Goal: Find specific page/section: Find specific page/section

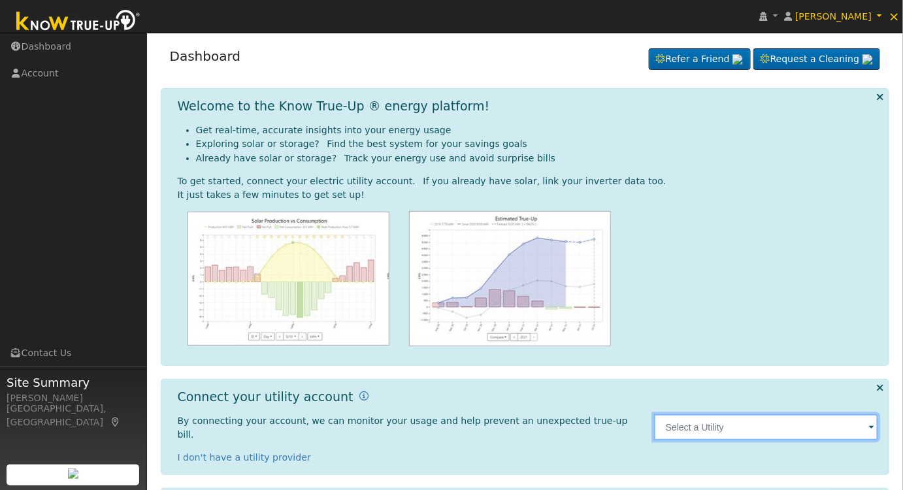
click at [780, 417] on input "text" at bounding box center [766, 427] width 225 height 26
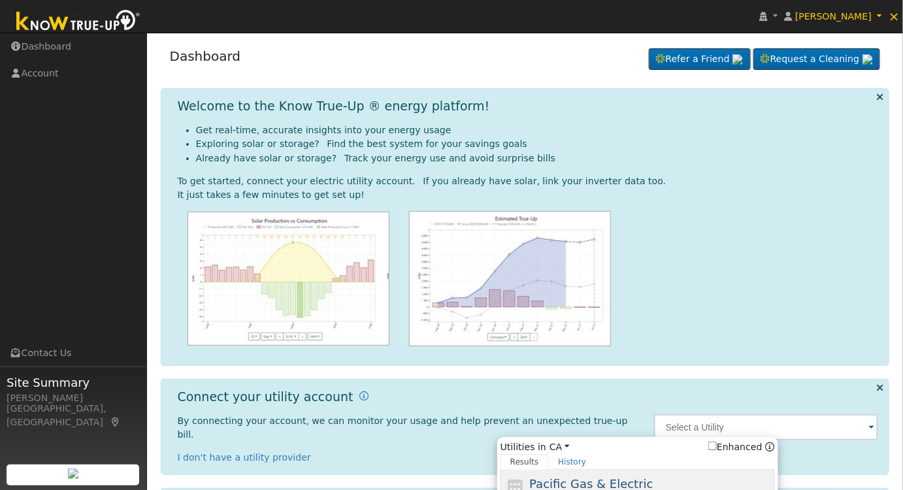
click at [622, 477] on span "Pacific Gas & Electric" at bounding box center [590, 484] width 123 height 14
type input "PG&E"
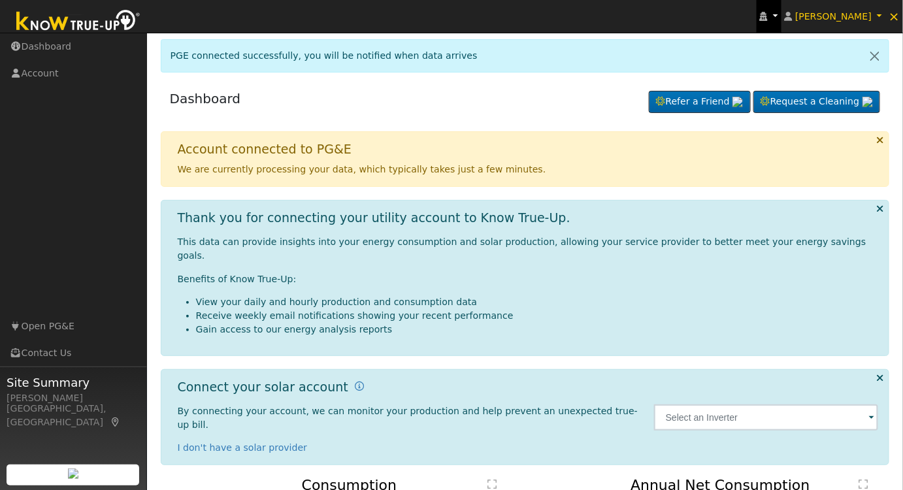
click at [767, 15] on icon at bounding box center [764, 16] width 8 height 9
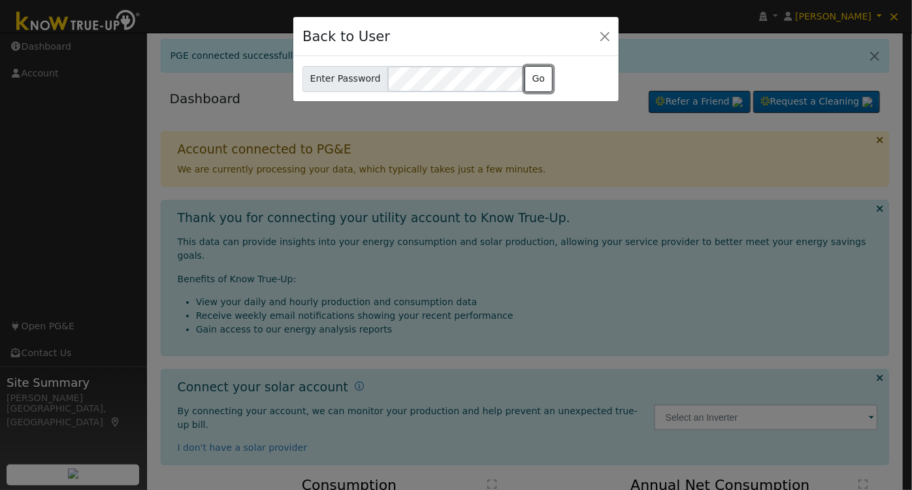
click at [524, 72] on button "Go" at bounding box center [538, 79] width 28 height 26
